Goal: Information Seeking & Learning: Learn about a topic

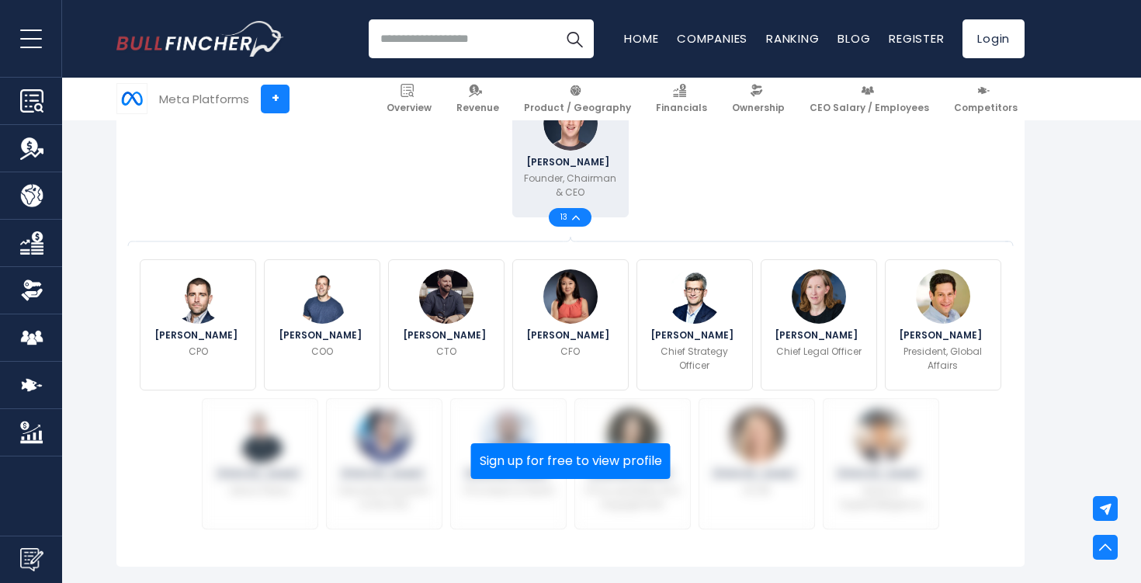
scroll to position [435, 0]
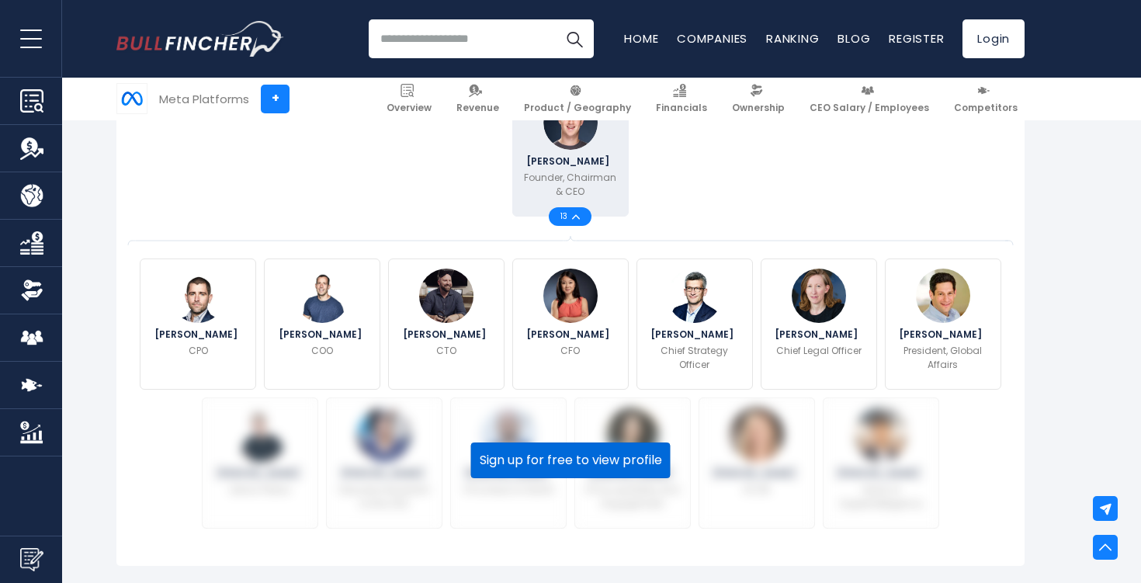
click at [602, 467] on button "Sign up for free to view profile" at bounding box center [571, 461] width 200 height 36
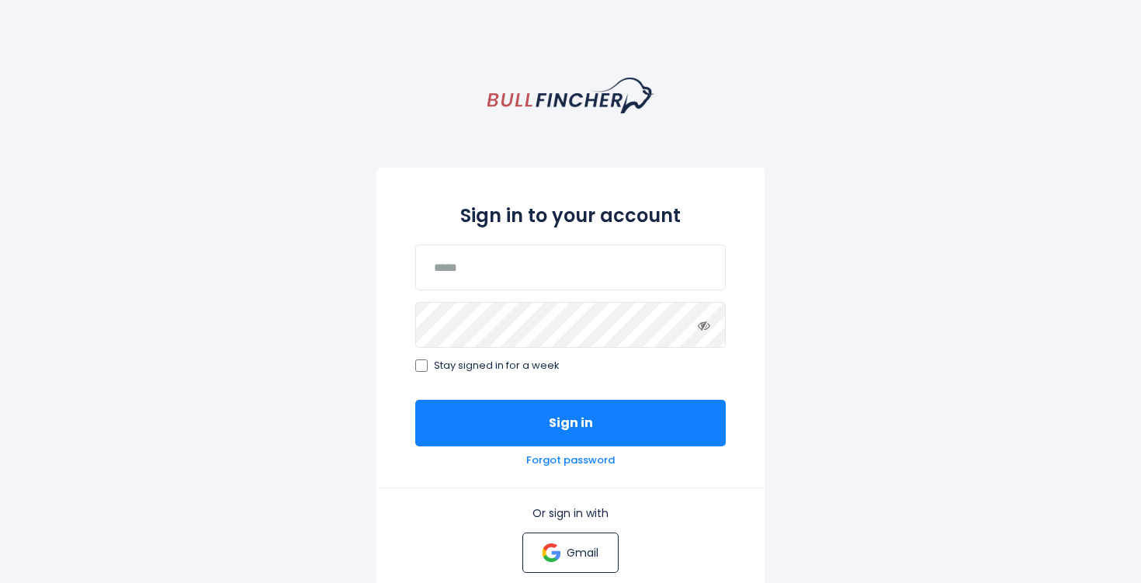
click at [573, 562] on link "Gmail" at bounding box center [571, 553] width 96 height 40
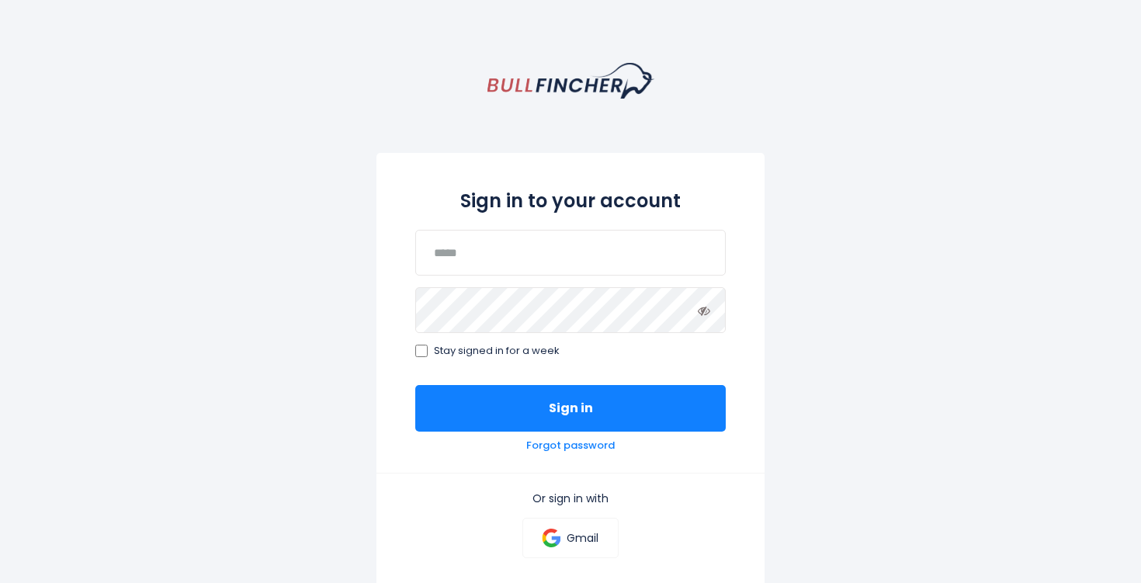
scroll to position [14, 0]
click at [498, 259] on input "email" at bounding box center [570, 254] width 311 height 46
type input "**********"
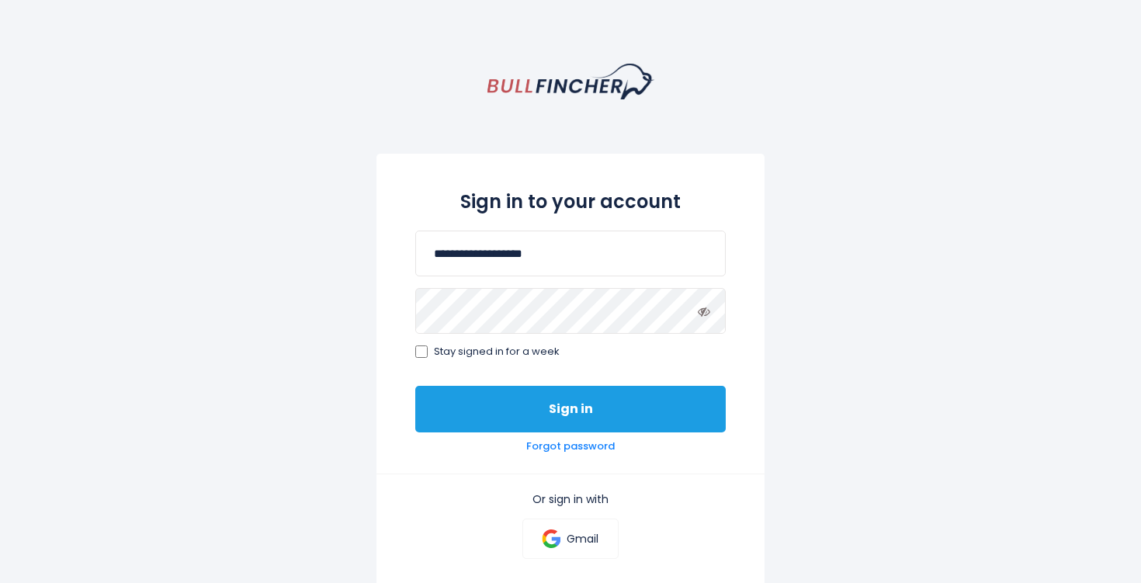
click at [606, 409] on button "Sign in" at bounding box center [570, 409] width 311 height 47
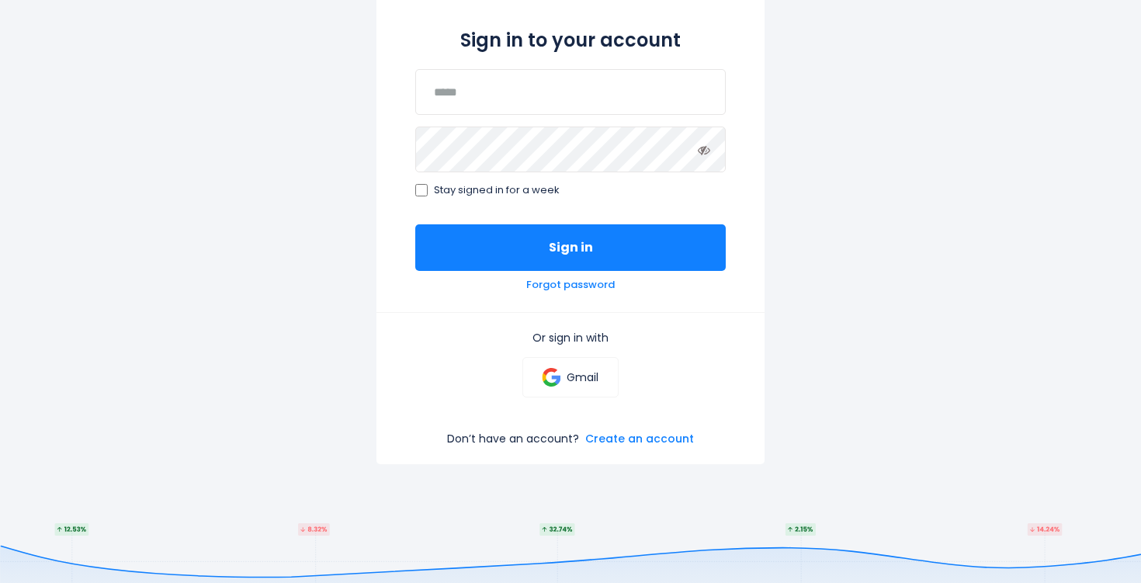
scroll to position [177, 0]
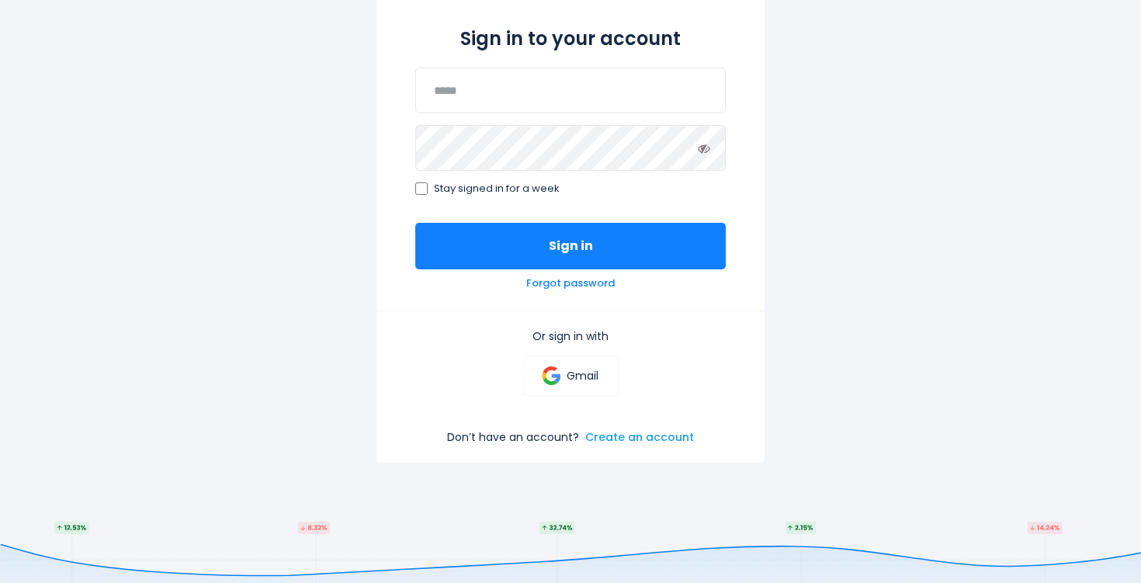
click at [607, 432] on link "Create an account" at bounding box center [639, 437] width 109 height 14
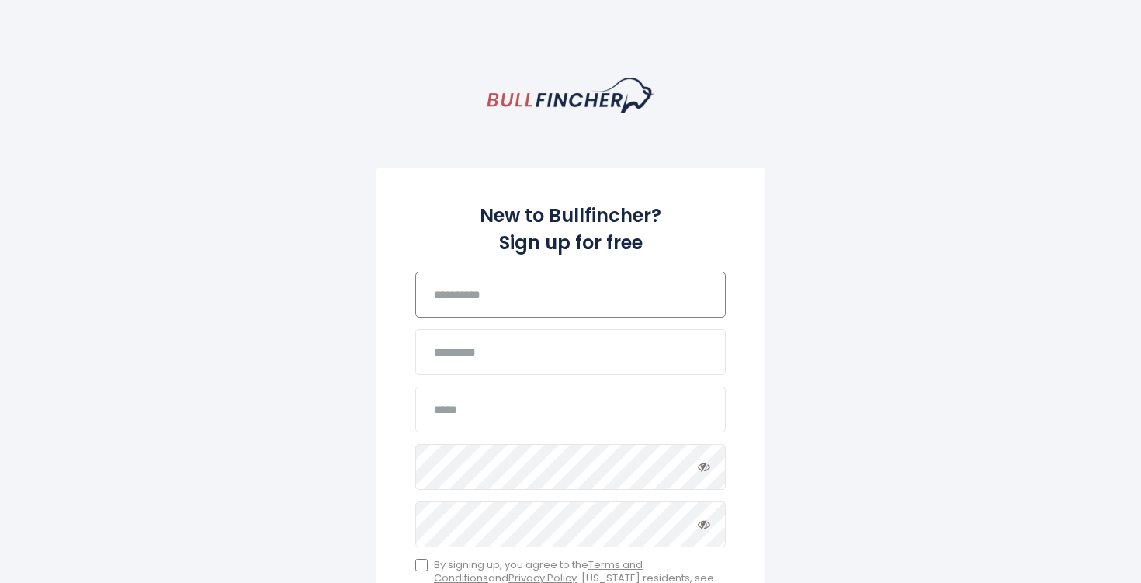
click at [534, 292] on input "text" at bounding box center [570, 295] width 311 height 46
type input "*****"
click at [519, 363] on input "text" at bounding box center [570, 352] width 311 height 46
type input "*******"
click at [503, 419] on input "email" at bounding box center [570, 410] width 311 height 46
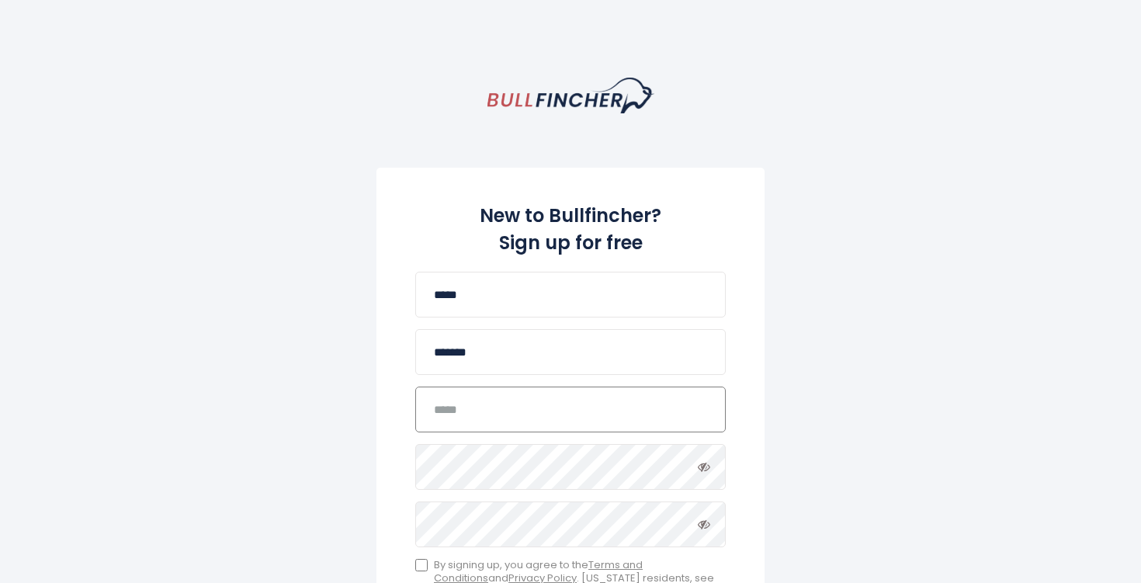
type input "**********"
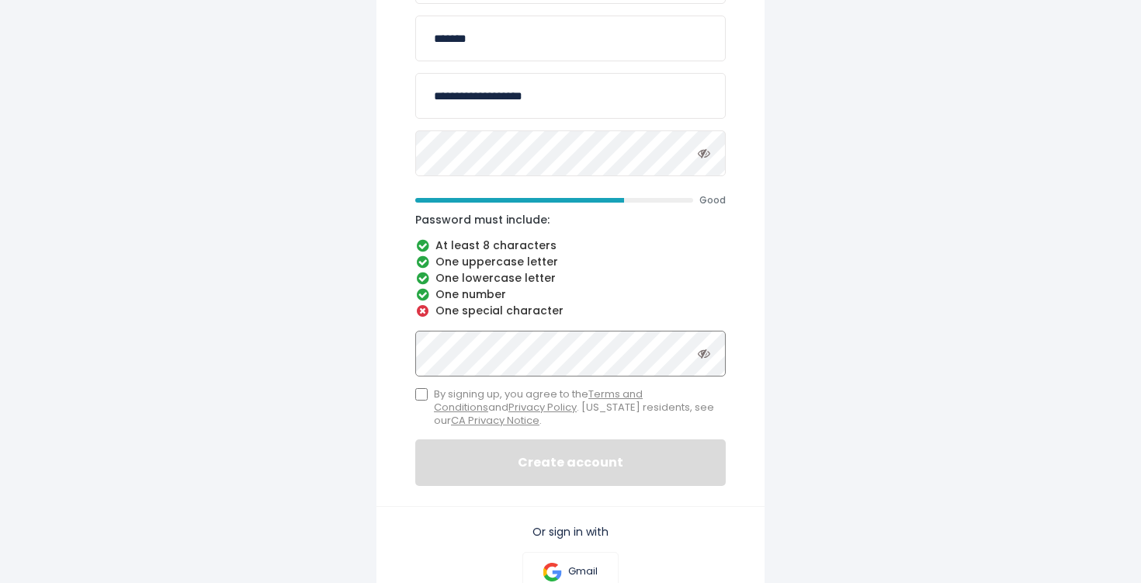
scroll to position [335, 0]
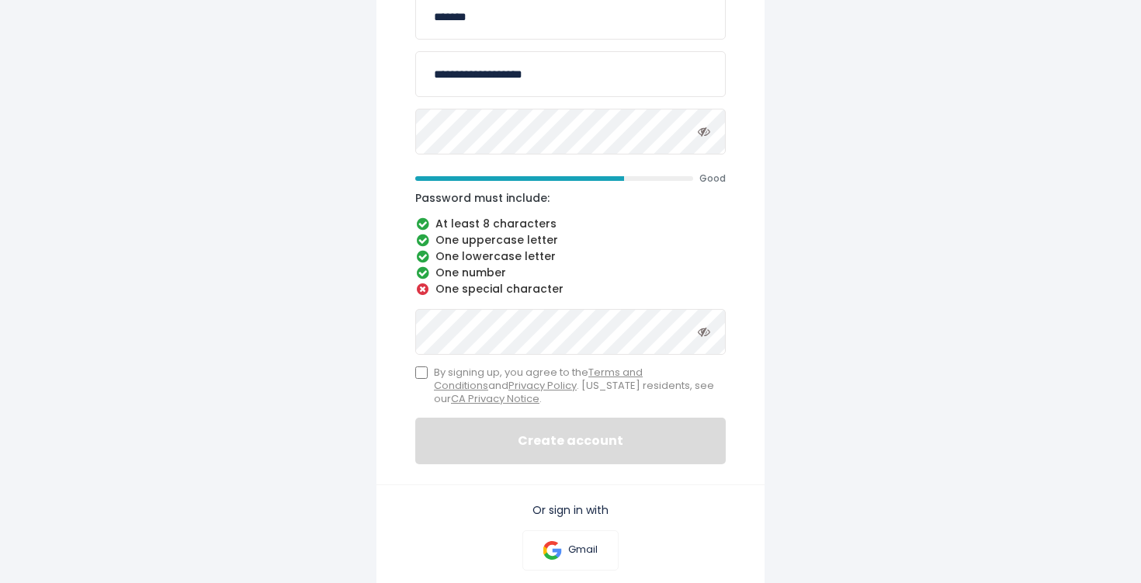
click at [710, 131] on icon "Toggle password visibility" at bounding box center [704, 131] width 12 height 12
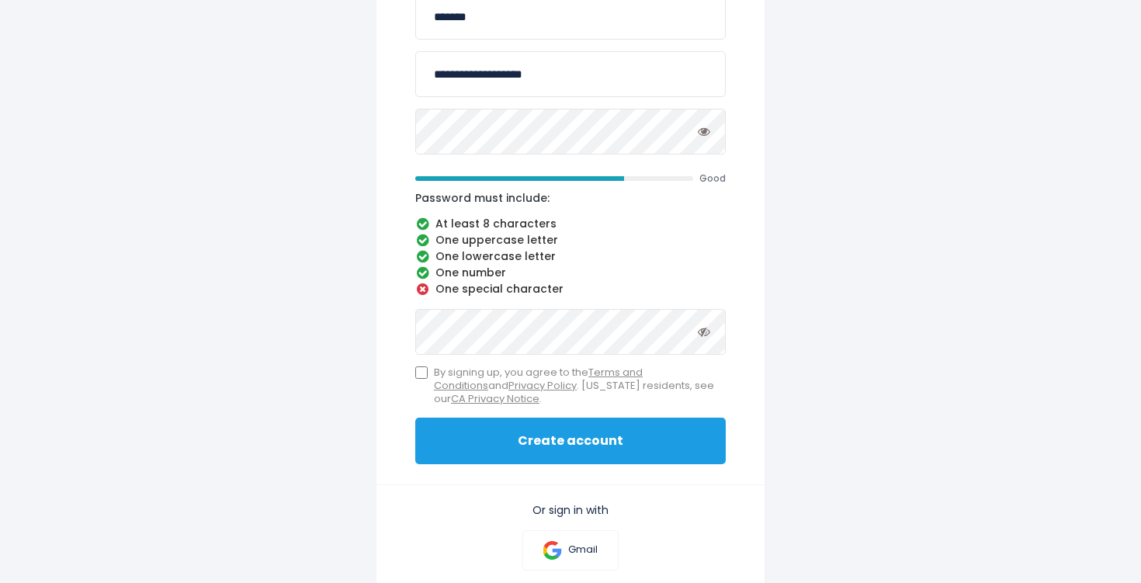
click at [489, 436] on button "Create account" at bounding box center [570, 441] width 311 height 47
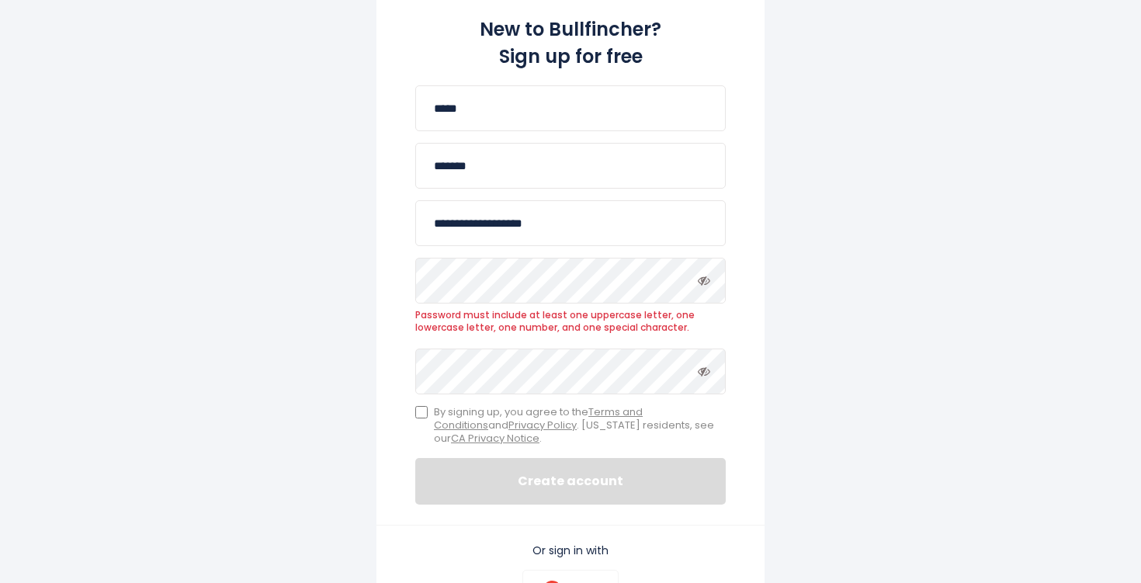
click at [470, 320] on span "Password must include at least one uppercase letter, one lowercase letter, one …" at bounding box center [570, 321] width 311 height 24
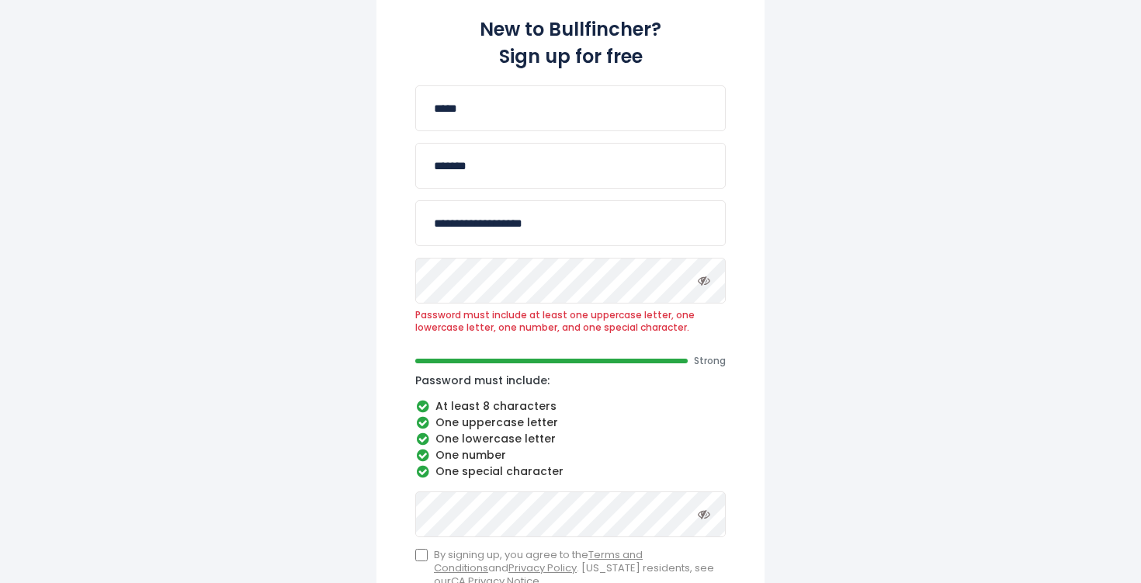
click at [425, 332] on span "Password must include at least one uppercase letter, one lowercase letter, one …" at bounding box center [570, 321] width 311 height 24
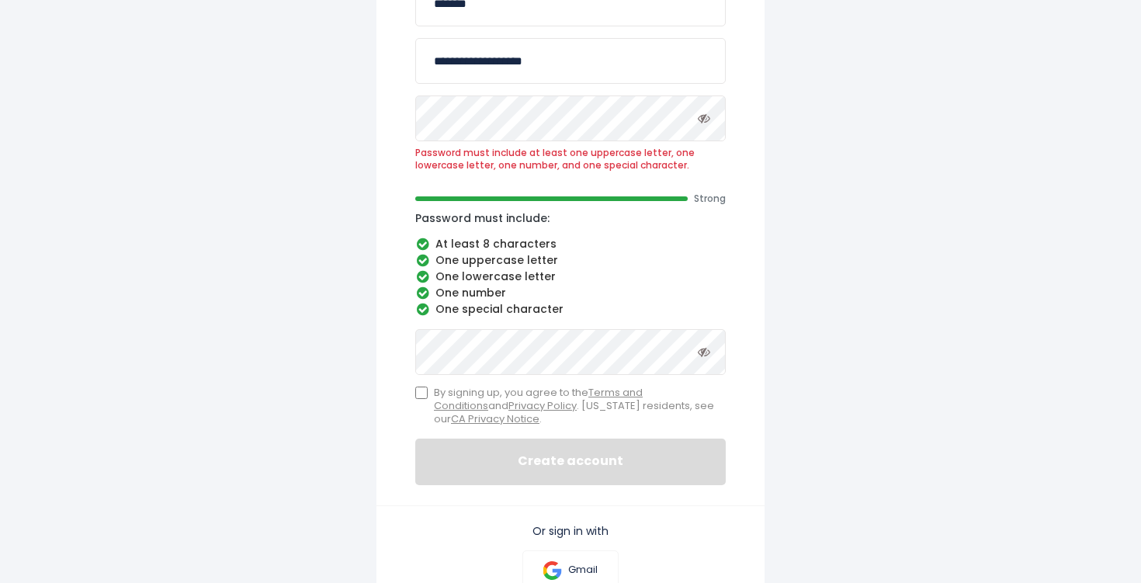
scroll to position [364, 0]
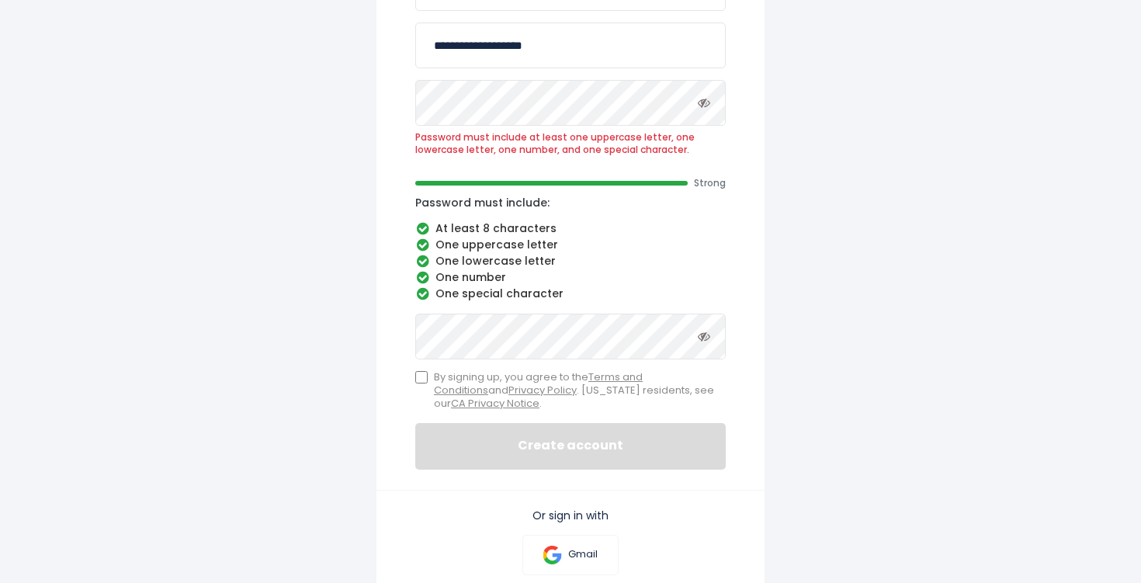
click at [415, 378] on div "**********" at bounding box center [571, 147] width 388 height 686
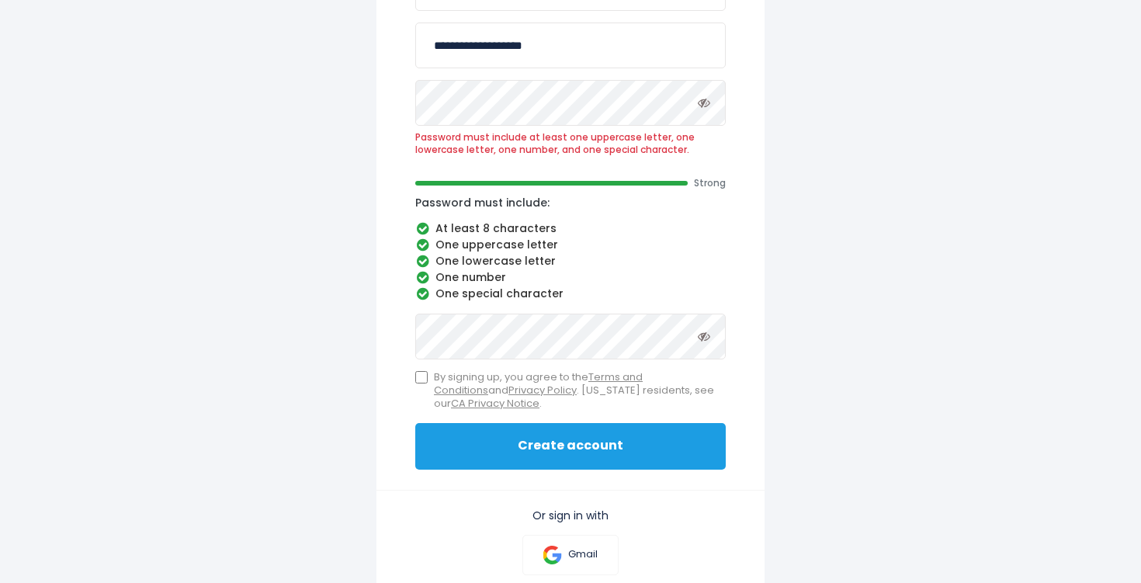
click at [483, 462] on button "Create account" at bounding box center [570, 446] width 311 height 47
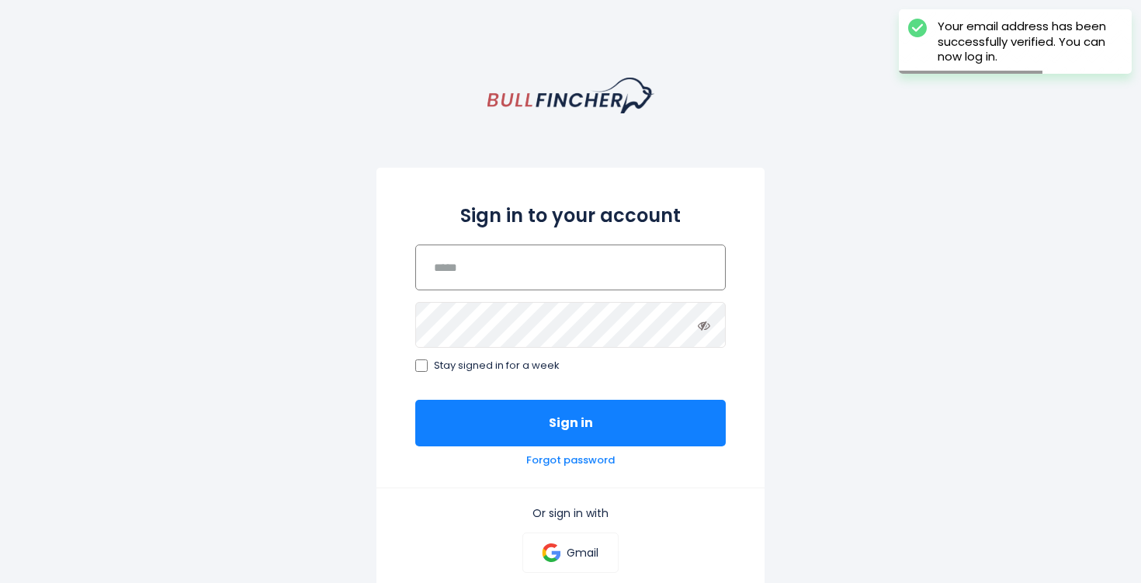
click at [491, 255] on input "email" at bounding box center [570, 268] width 311 height 46
type input "**********"
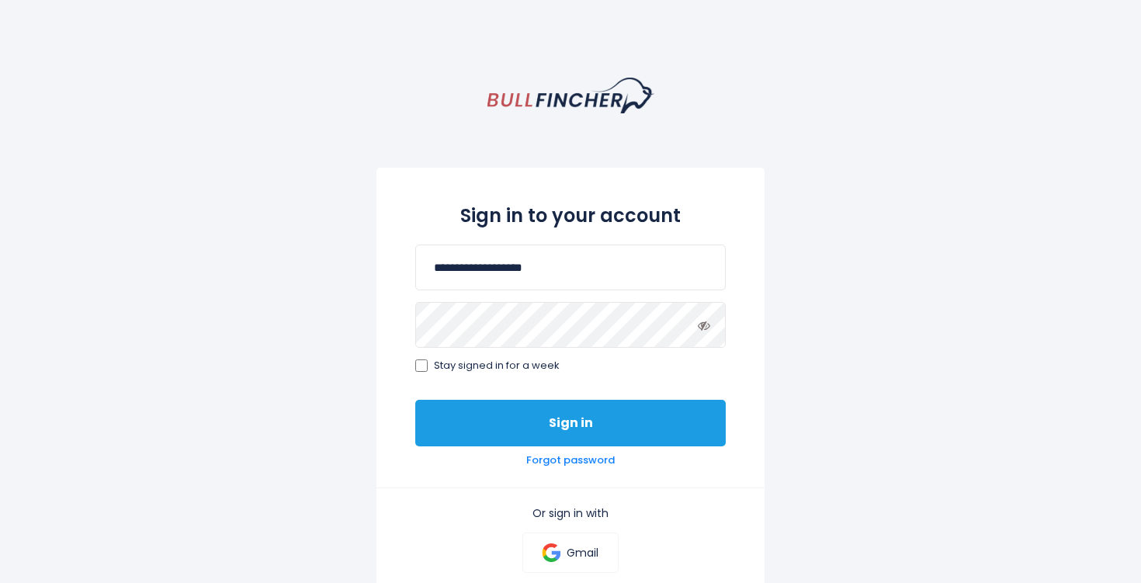
click at [536, 418] on button "Sign in" at bounding box center [570, 423] width 311 height 47
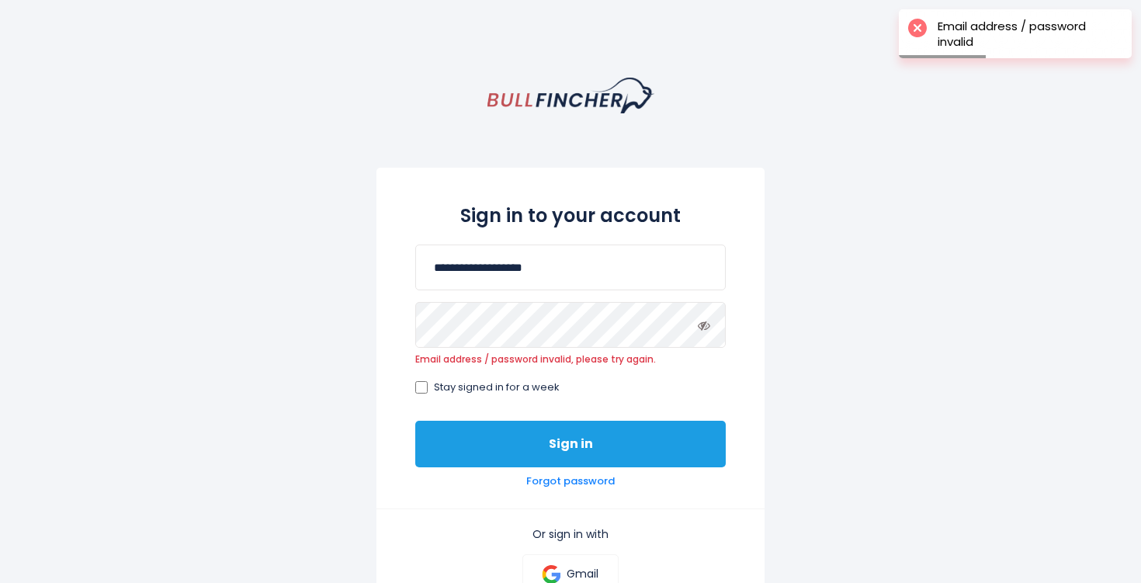
click at [549, 439] on button "Sign in" at bounding box center [570, 444] width 311 height 47
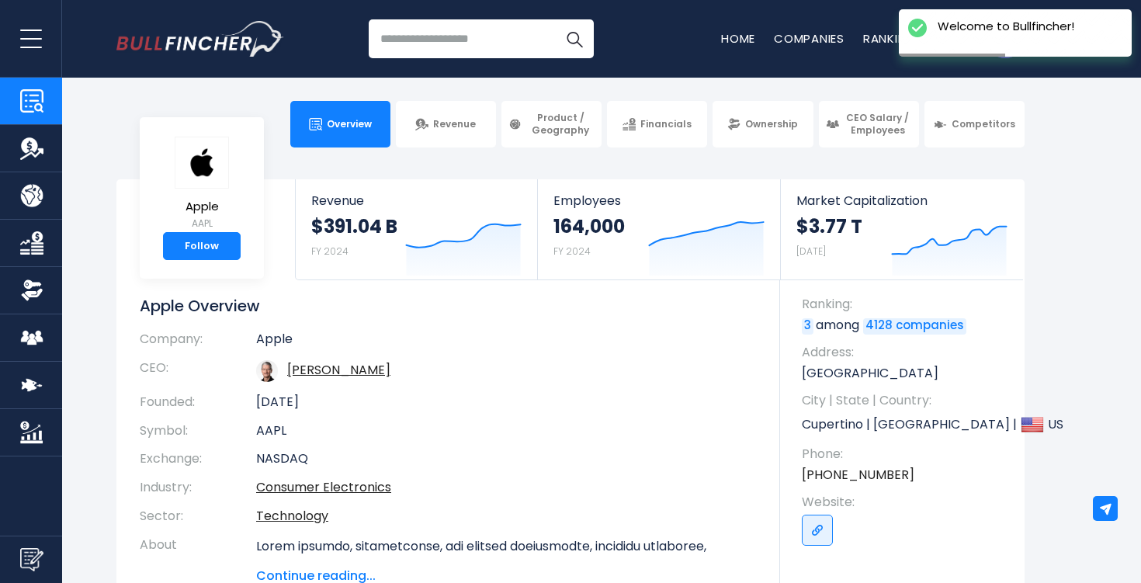
click at [427, 44] on input "search" at bounding box center [481, 38] width 225 height 39
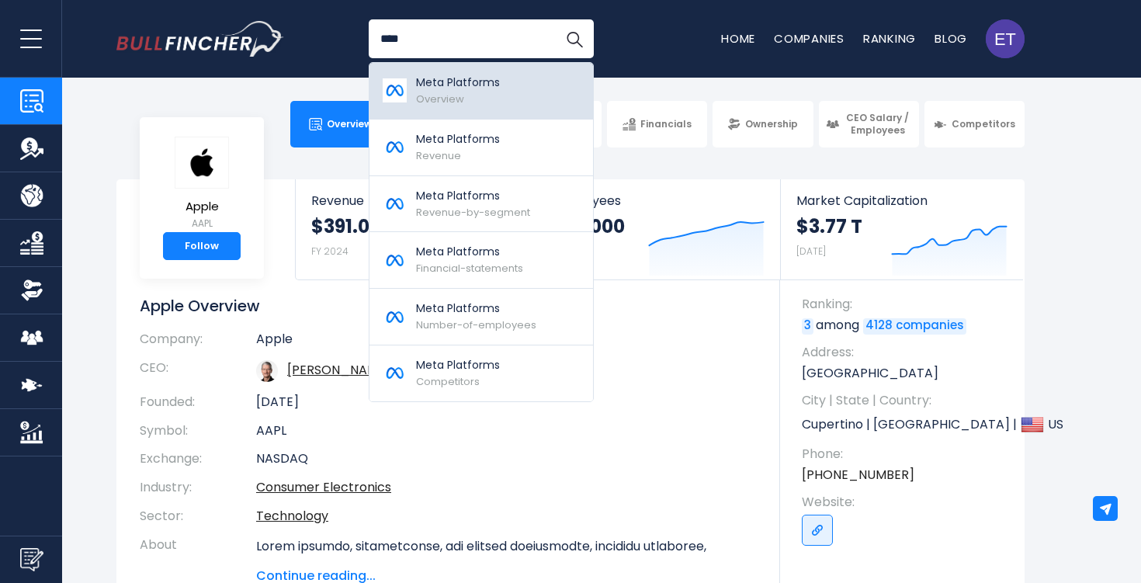
type input "****"
click at [453, 92] on span "Overview" at bounding box center [440, 99] width 48 height 15
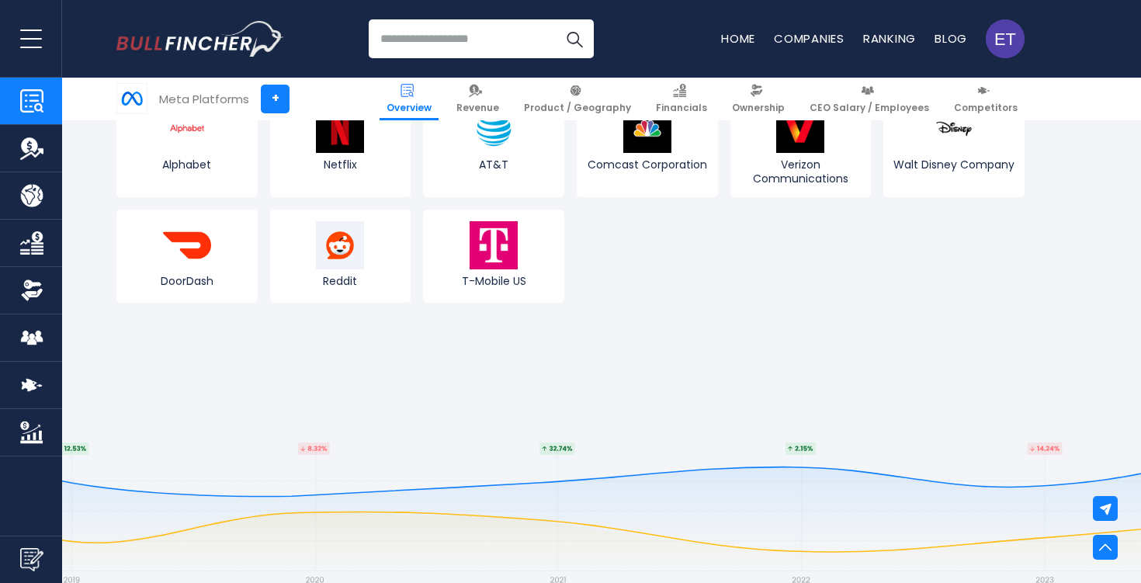
scroll to position [6042, 0]
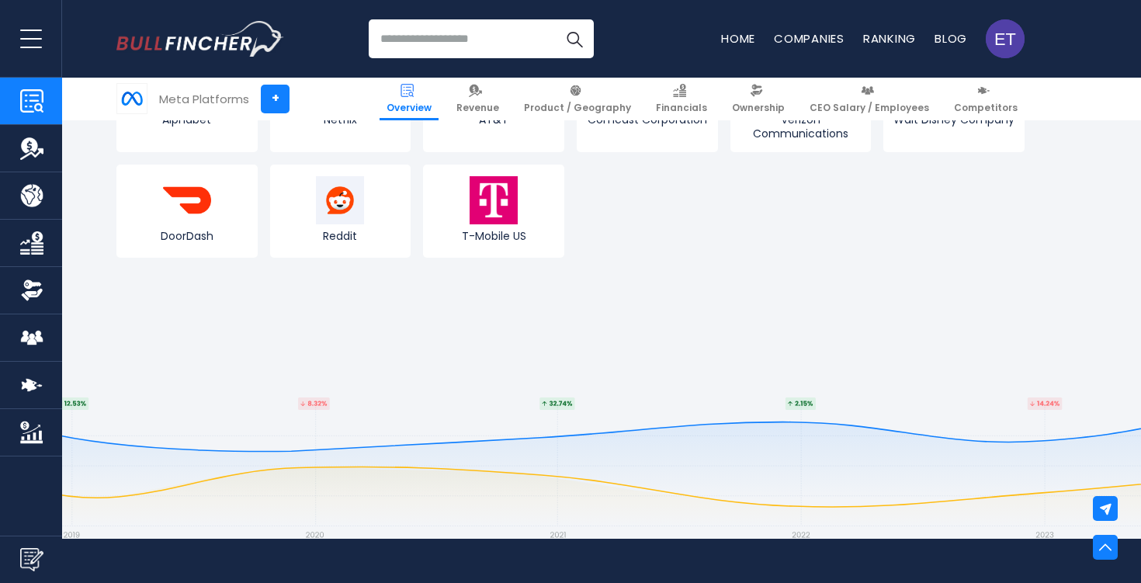
click at [23, 156] on img "Company Revenue" at bounding box center [31, 148] width 23 height 23
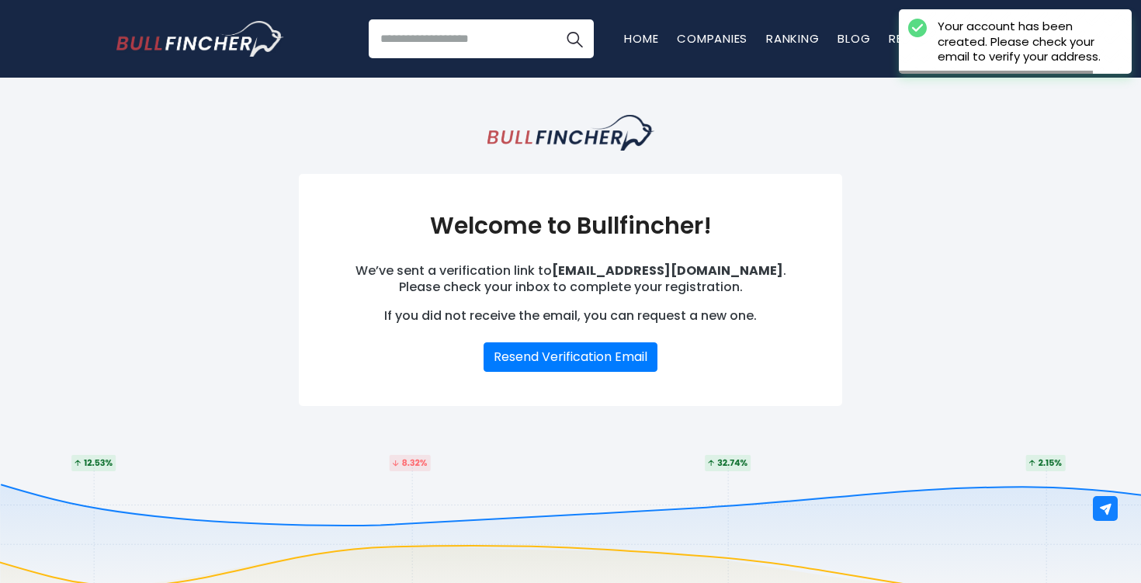
click at [217, 41] on img "Go to homepage" at bounding box center [200, 39] width 168 height 36
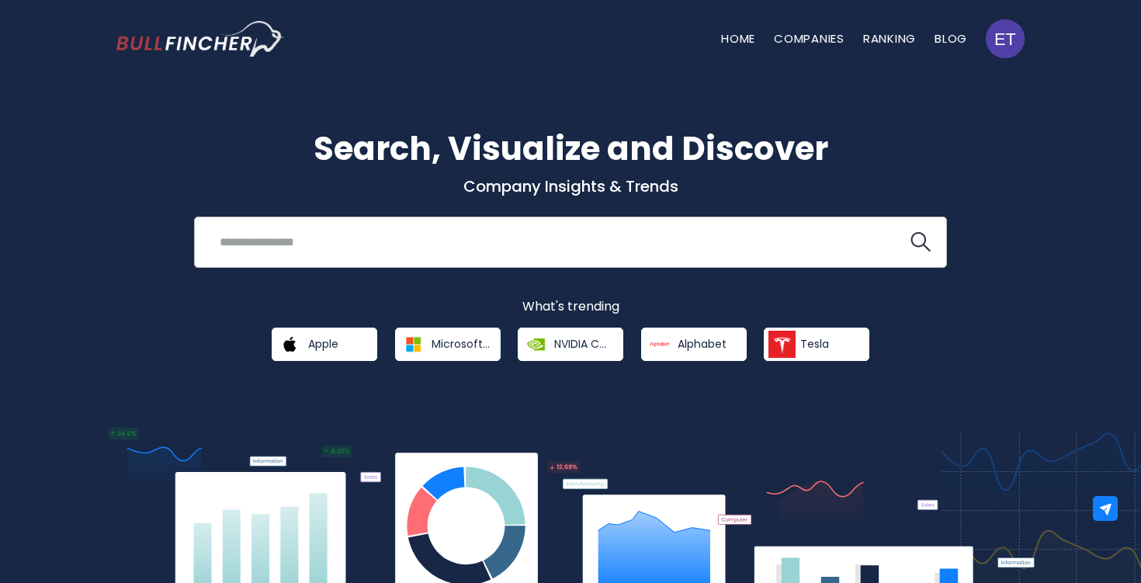
click at [523, 235] on input "search" at bounding box center [551, 241] width 682 height 29
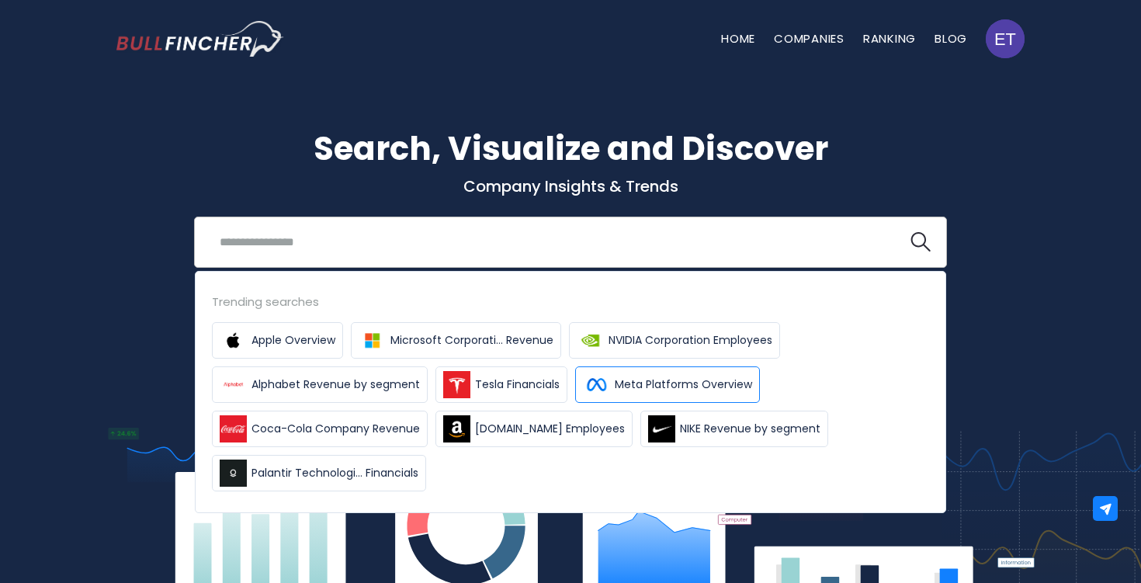
click at [638, 384] on span "Meta Platforms Overview" at bounding box center [683, 385] width 137 height 16
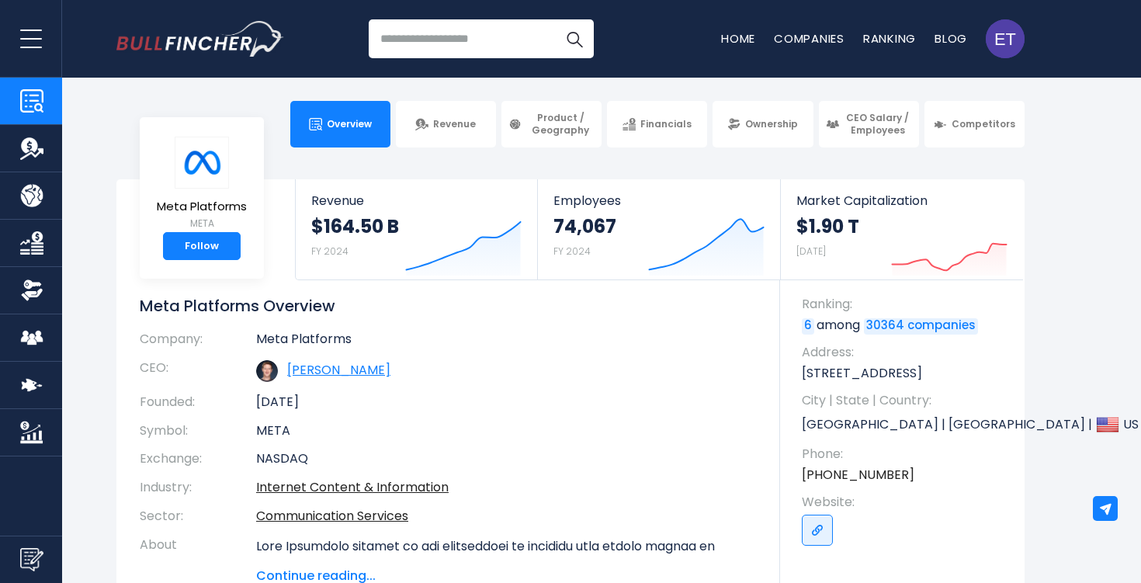
click at [391, 373] on link "Mark Elliot Zuckerberg" at bounding box center [338, 370] width 103 height 18
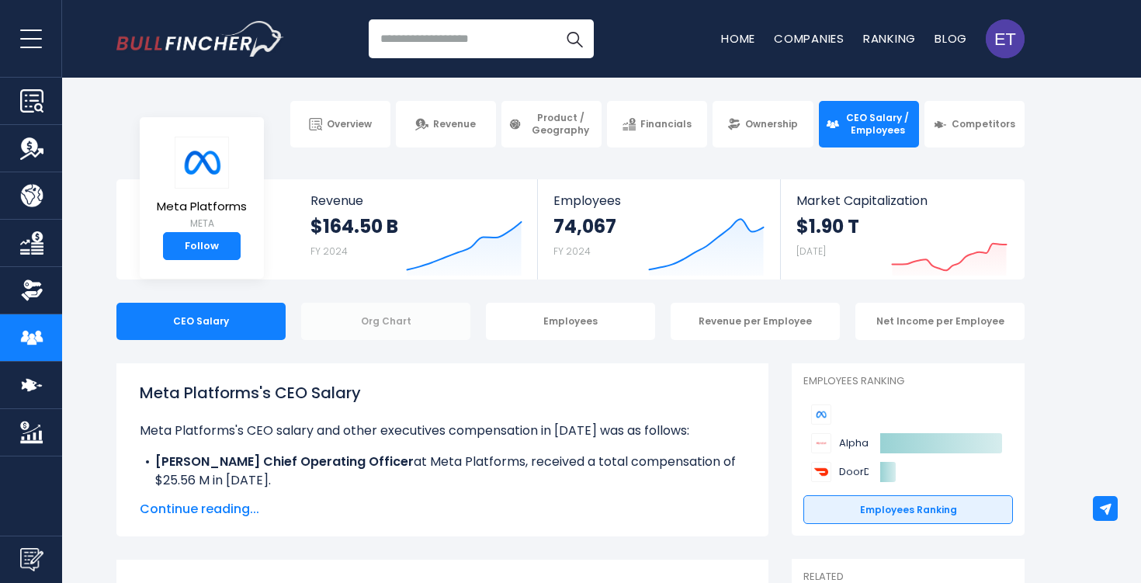
click at [422, 325] on div "Org Chart" at bounding box center [385, 321] width 169 height 37
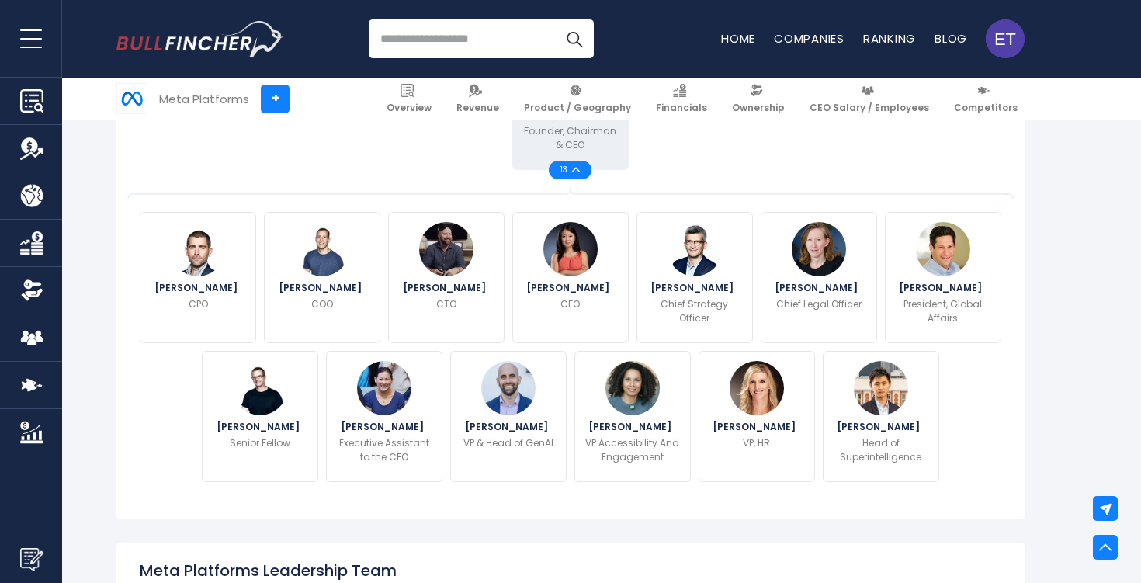
scroll to position [151, 0]
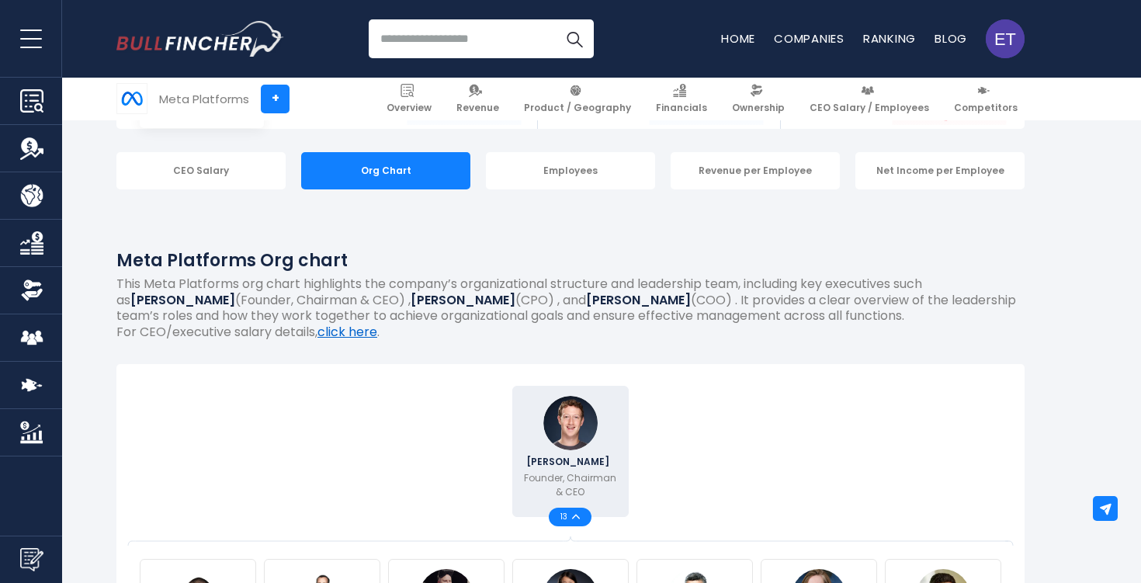
click at [369, 335] on link "click here" at bounding box center [348, 332] width 60 height 18
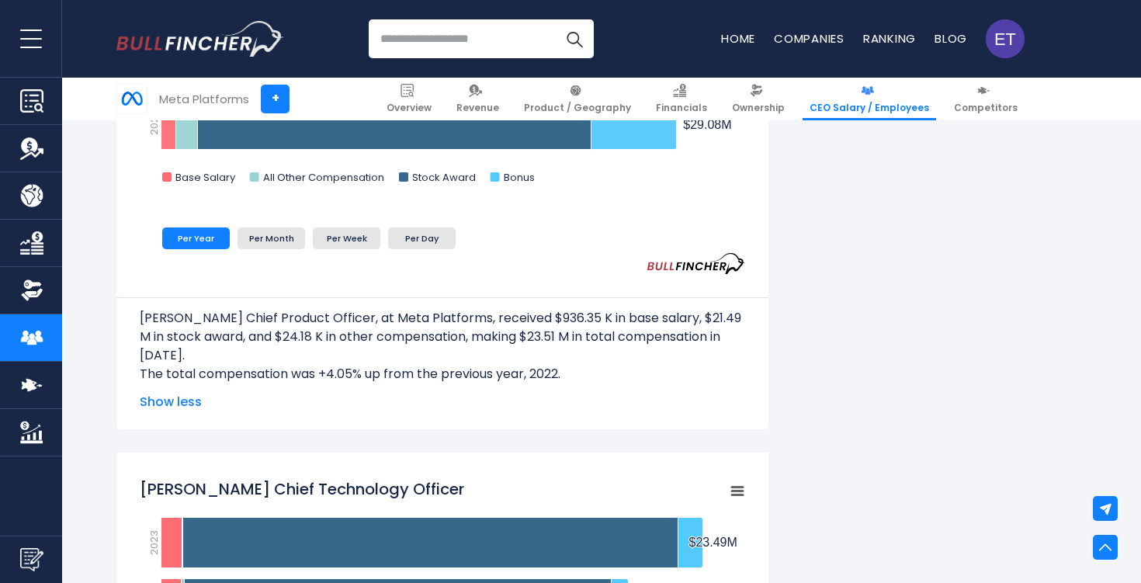
scroll to position [1717, 0]
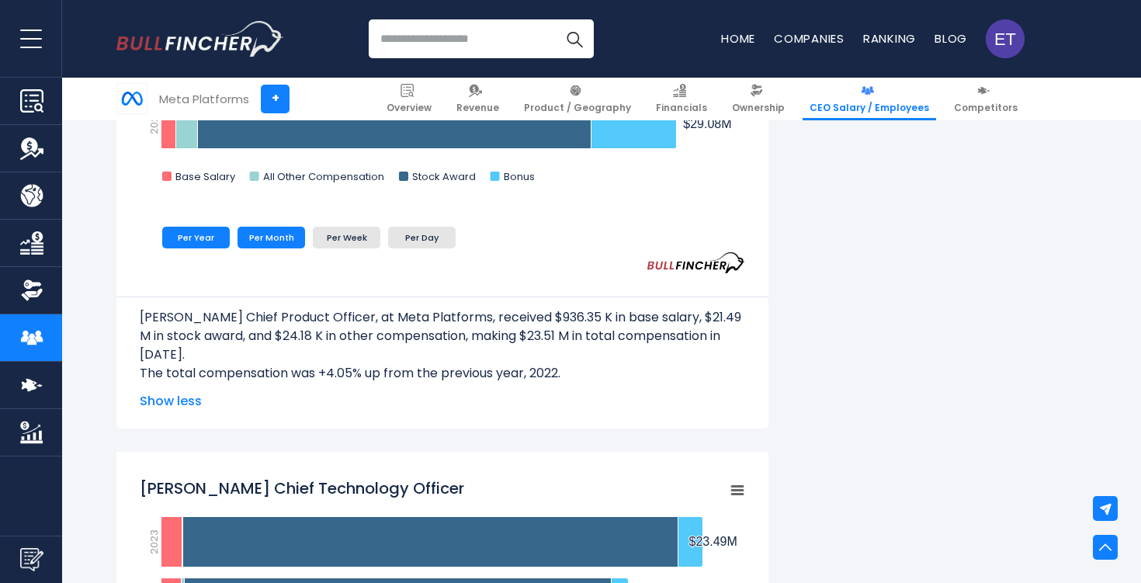
click at [276, 248] on li "Per Month" at bounding box center [272, 238] width 68 height 22
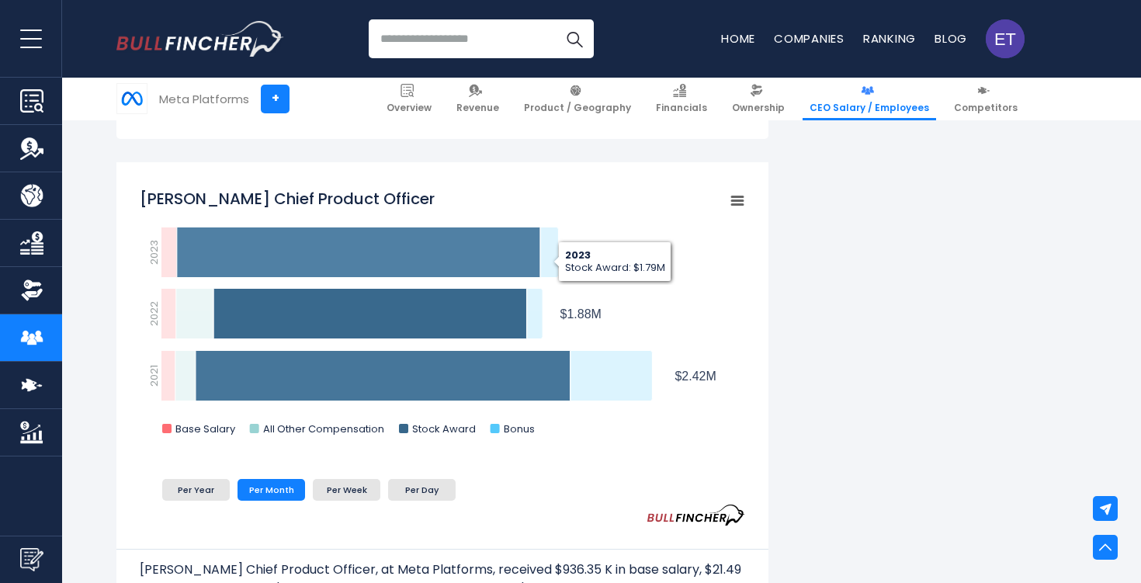
scroll to position [1463, 0]
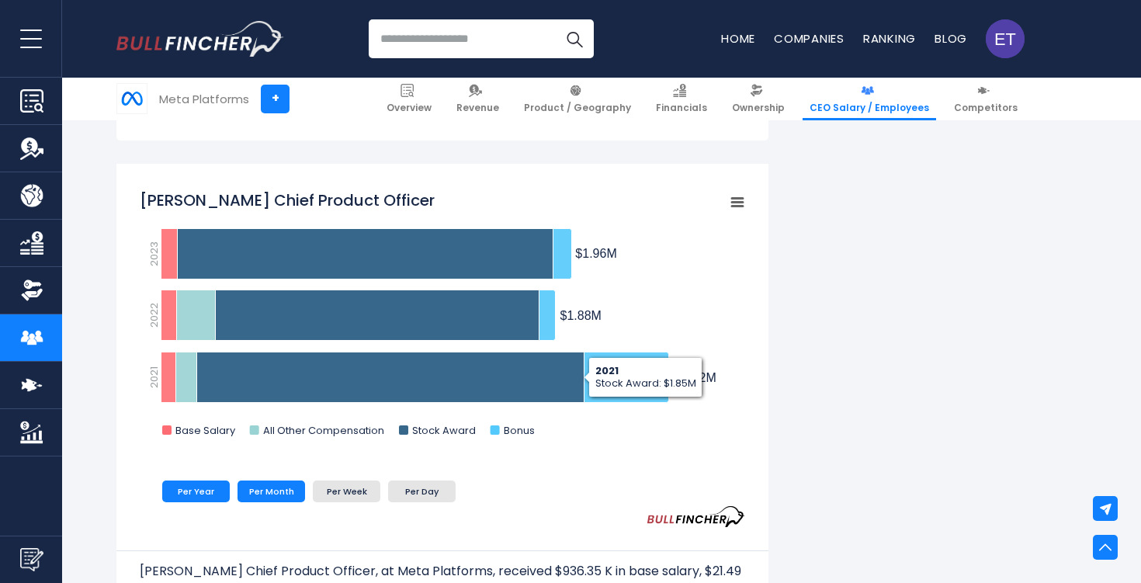
click at [207, 502] on li "Per Year" at bounding box center [196, 492] width 68 height 22
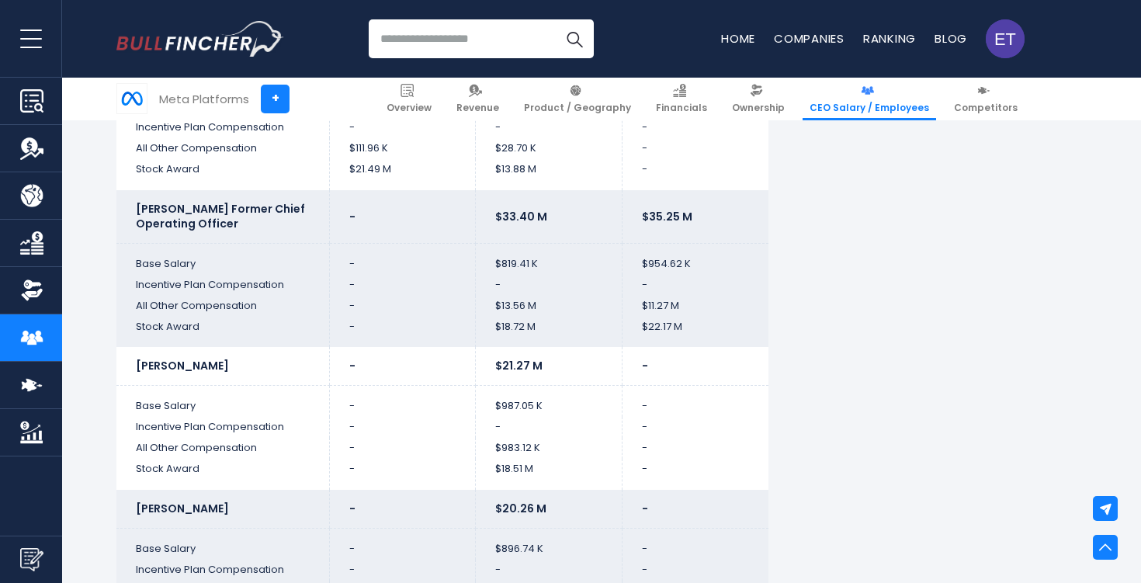
scroll to position [3881, 0]
